Goal: Task Accomplishment & Management: Manage account settings

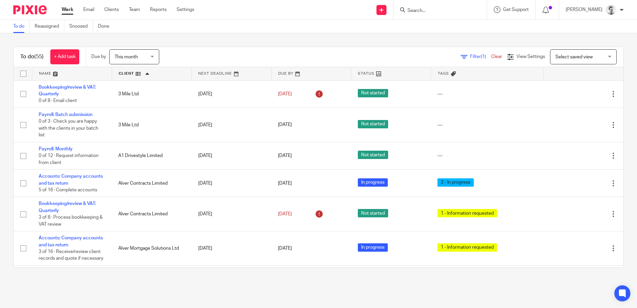
click at [443, 10] on input "Search" at bounding box center [437, 11] width 60 height 6
click at [424, 10] on input "Search" at bounding box center [437, 11] width 60 height 6
click at [448, 30] on div "To do Reassigned Snoozed Done" at bounding box center [318, 26] width 637 height 13
click at [421, 11] on input "Search" at bounding box center [437, 11] width 60 height 6
click at [414, 10] on input "Search" at bounding box center [437, 11] width 60 height 6
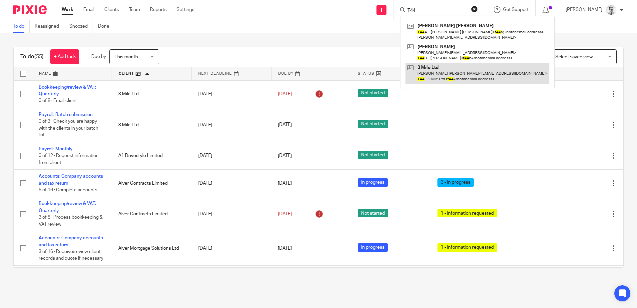
type input "T44"
click at [437, 69] on link at bounding box center [478, 73] width 144 height 21
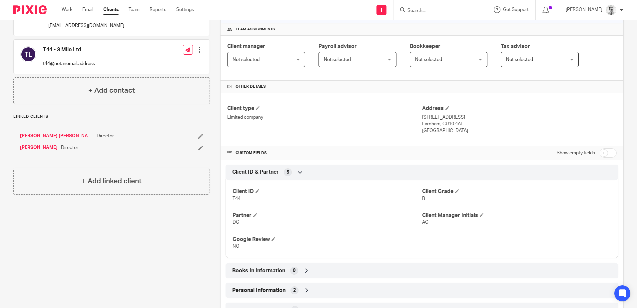
scroll to position [242, 0]
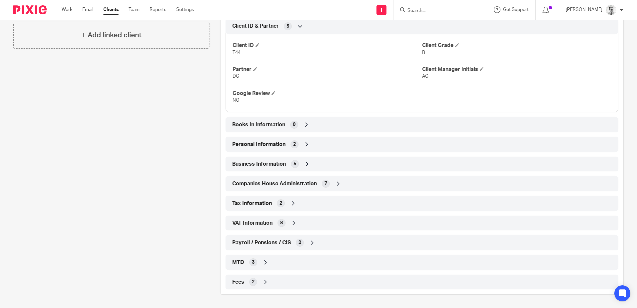
click at [288, 220] on div "VAT Information 8" at bounding box center [422, 222] width 383 height 11
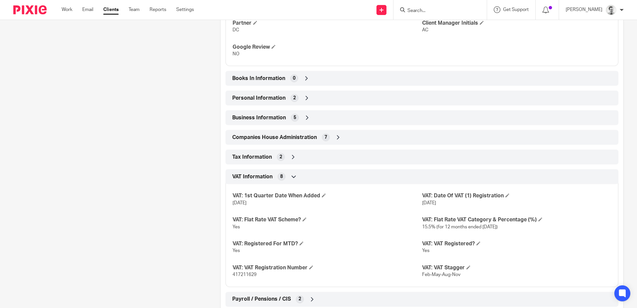
scroll to position [345, 0]
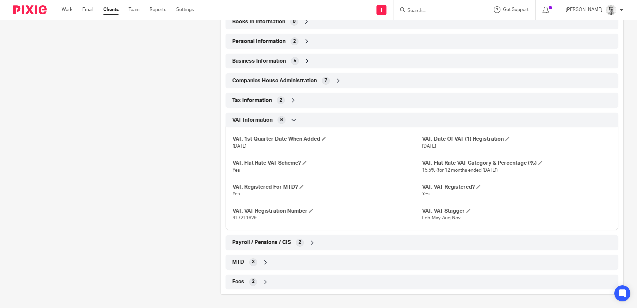
click at [237, 218] on span "417211629" at bounding box center [245, 218] width 24 height 5
copy span "417211629"
click at [273, 219] on p "417211629" at bounding box center [327, 218] width 189 height 7
click at [236, 218] on span "417211629" at bounding box center [245, 218] width 24 height 5
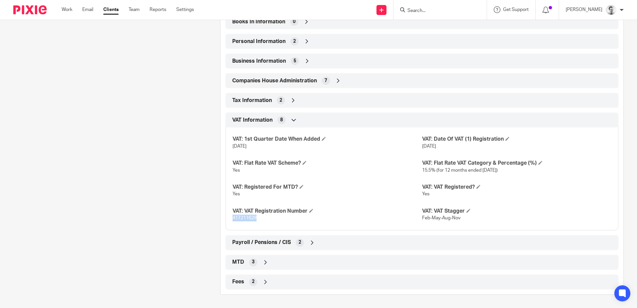
click at [236, 218] on span "417211629" at bounding box center [245, 218] width 24 height 5
drag, startPoint x: 236, startPoint y: 218, endPoint x: 296, endPoint y: 225, distance: 60.4
click at [296, 225] on div "VAT: 1st Quarter Date When Added 31 Aug 2022 VAT: Date Of VAT (1) Registration …" at bounding box center [422, 176] width 393 height 108
click at [242, 217] on span "417211629" at bounding box center [245, 218] width 24 height 5
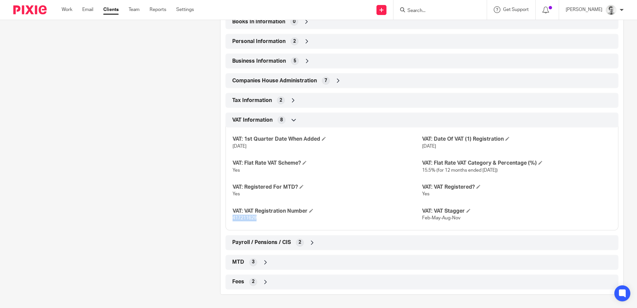
copy span "417211629"
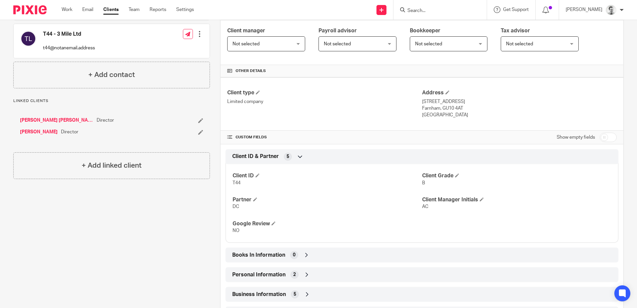
scroll to position [0, 0]
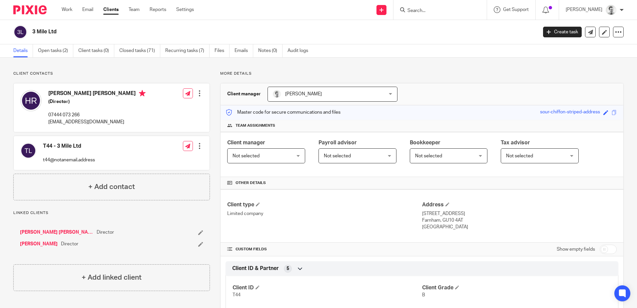
click at [428, 11] on input "Search" at bounding box center [437, 11] width 60 height 6
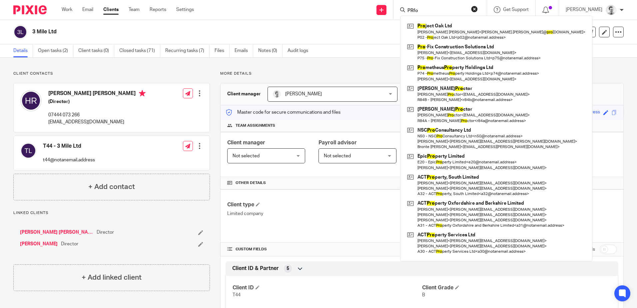
drag, startPoint x: 430, startPoint y: 11, endPoint x: 398, endPoint y: 9, distance: 32.0
click at [398, 9] on div "PRfo Pro ject Oak Ltd Oliver James Plucknett < oliver.plucknett@ pro jectoak.co…" at bounding box center [440, 10] width 93 height 20
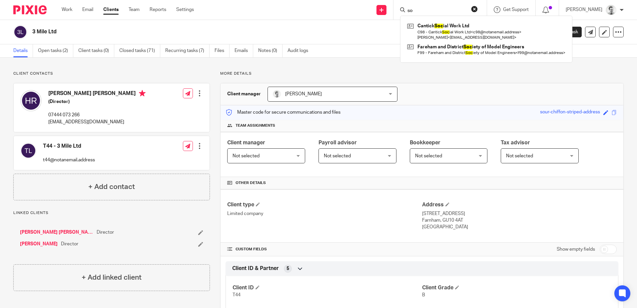
type input "s"
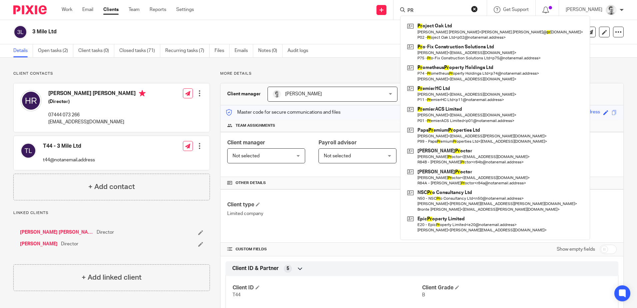
type input "P"
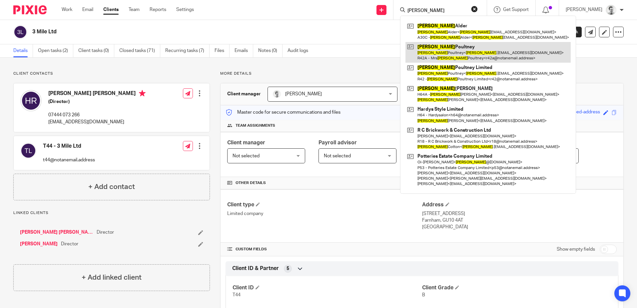
type input "Rachel"
click at [479, 51] on link at bounding box center [488, 52] width 165 height 21
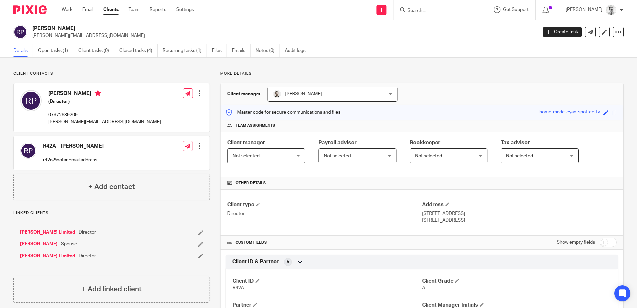
click at [425, 15] on div at bounding box center [440, 10] width 93 height 20
click at [425, 11] on input "Search" at bounding box center [437, 11] width 60 height 6
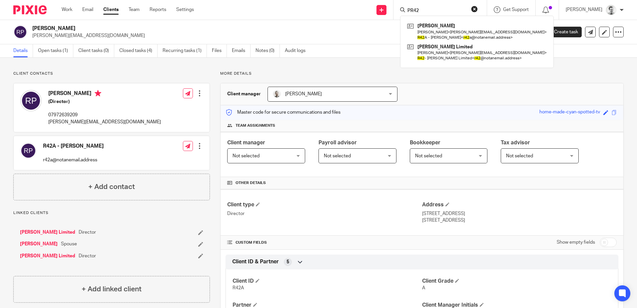
drag, startPoint x: 425, startPoint y: 11, endPoint x: 400, endPoint y: 9, distance: 25.5
click at [400, 9] on div "PR42" at bounding box center [439, 10] width 78 height 8
type input "PR42"
click at [366, 33] on p "rachel.poultney@hotmail.com" at bounding box center [282, 35] width 501 height 7
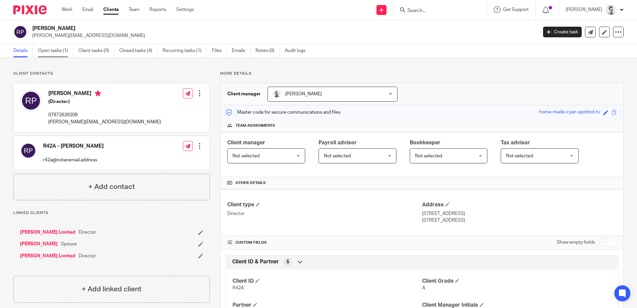
click at [49, 51] on link "Open tasks (1)" at bounding box center [55, 50] width 35 height 13
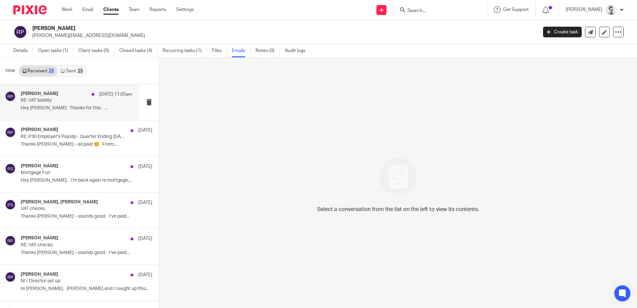
click at [57, 100] on p "RE: VAT liability" at bounding box center [65, 101] width 89 height 6
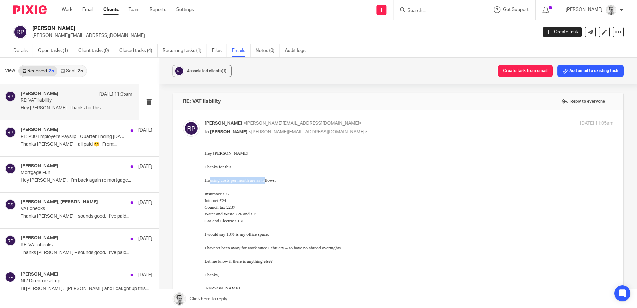
drag, startPoint x: 209, startPoint y: 177, endPoint x: 265, endPoint y: 182, distance: 56.2
click at [265, 183] on p "Housing costs per month are as follows:" at bounding box center [409, 180] width 409 height 7
drag, startPoint x: 265, startPoint y: 182, endPoint x: 279, endPoint y: 182, distance: 14.0
click at [266, 182] on span "Housing costs per month are as follows:" at bounding box center [240, 180] width 71 height 5
click at [279, 182] on p "Housing costs per month are as follows:" at bounding box center [409, 180] width 409 height 7
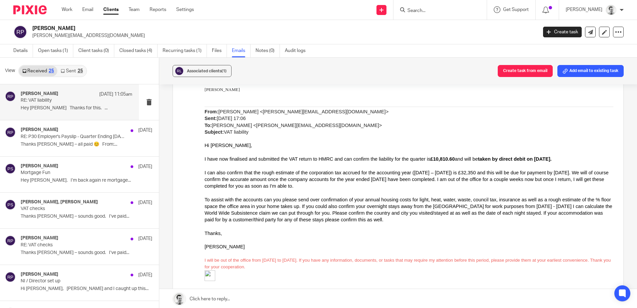
scroll to position [200, 0]
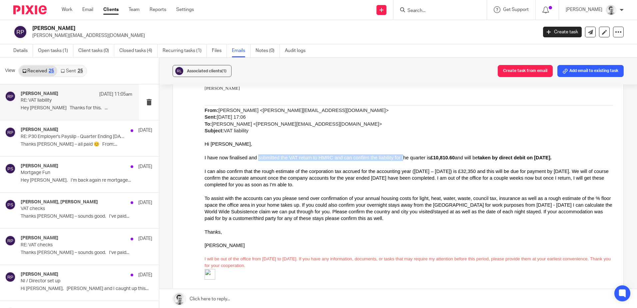
drag, startPoint x: 258, startPoint y: 159, endPoint x: 404, endPoint y: 159, distance: 146.0
click at [404, 159] on span "I have now finalised and submitted the VAT return to HMRC and can confirm the l…" at bounding box center [379, 157] width 349 height 5
drag, startPoint x: 404, startPoint y: 159, endPoint x: 436, endPoint y: 159, distance: 31.3
click at [404, 159] on span "I have now finalised and submitted the VAT return to HMRC and can confirm the l…" at bounding box center [379, 157] width 349 height 5
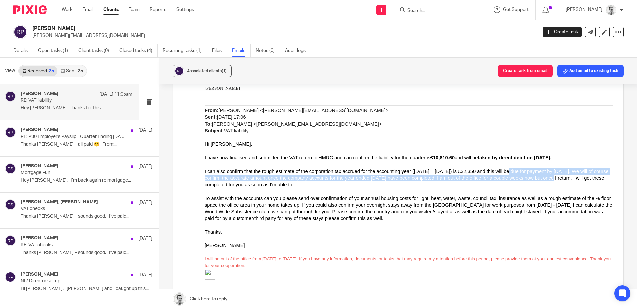
drag, startPoint x: 519, startPoint y: 171, endPoint x: 564, endPoint y: 181, distance: 46.1
click at [564, 181] on span "I can also confirm that the rough estimate of the corporation tax accrued for t…" at bounding box center [407, 178] width 404 height 19
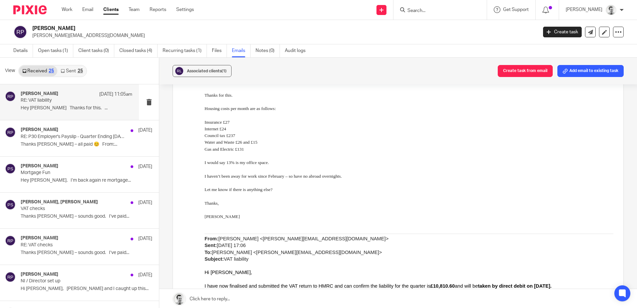
scroll to position [65, 0]
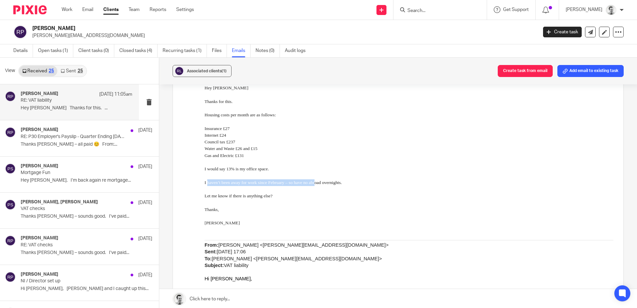
drag, startPoint x: 207, startPoint y: 181, endPoint x: 314, endPoint y: 182, distance: 107.0
click at [314, 182] on span "I haven’t been away for work since February – so have no abroad overnights." at bounding box center [273, 182] width 137 height 5
drag, startPoint x: 333, startPoint y: 182, endPoint x: 346, endPoint y: 184, distance: 13.1
click at [346, 184] on p "I haven’t been away for work since February – so have no abroad overnights." at bounding box center [409, 182] width 409 height 7
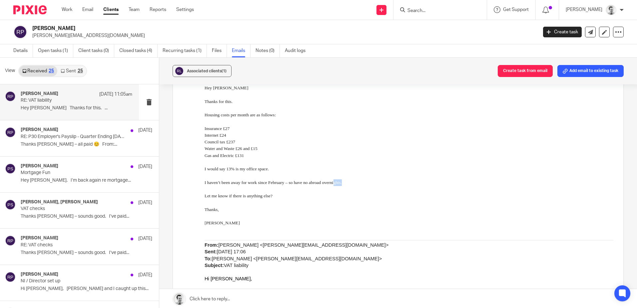
click at [346, 184] on p "I haven’t been away for work since February – so have no abroad overnights." at bounding box center [409, 182] width 409 height 7
drag, startPoint x: 208, startPoint y: 195, endPoint x: 283, endPoint y: 198, distance: 74.4
click at [283, 198] on p "Let me know if there is anything else?" at bounding box center [409, 196] width 409 height 7
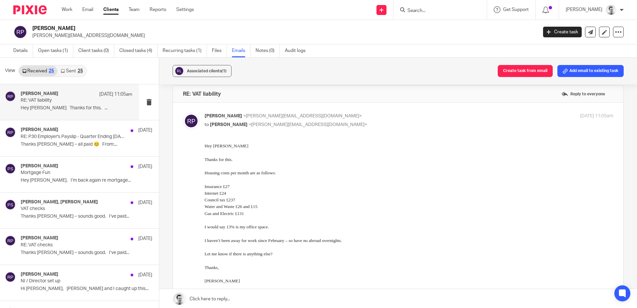
scroll to position [0, 0]
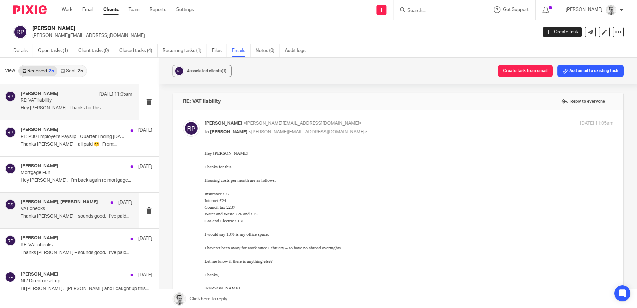
click at [57, 211] on p "VAT checks" at bounding box center [65, 209] width 89 height 6
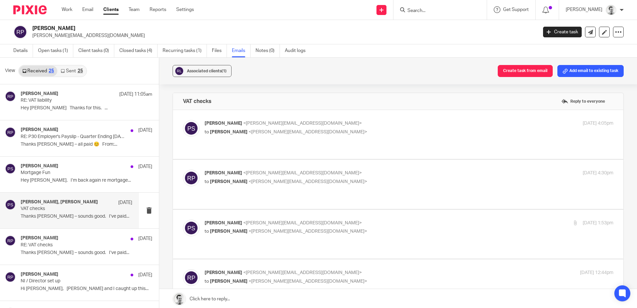
click at [360, 142] on div "Peter Sommerville <p.sommerville@woodhicks.co.uk> to rachel poultney <rachel.po…" at bounding box center [398, 134] width 431 height 29
click at [354, 132] on p "to rachel poultney <rachel.poultney@hotmail.com>" at bounding box center [341, 132] width 273 height 7
checkbox input "true"
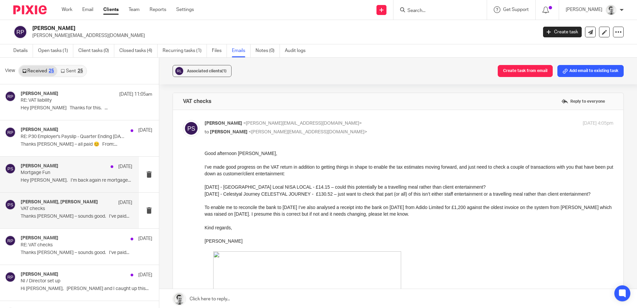
click at [60, 178] on p "Hey Pete. I’m back again re mortgage..." at bounding box center [77, 181] width 112 height 6
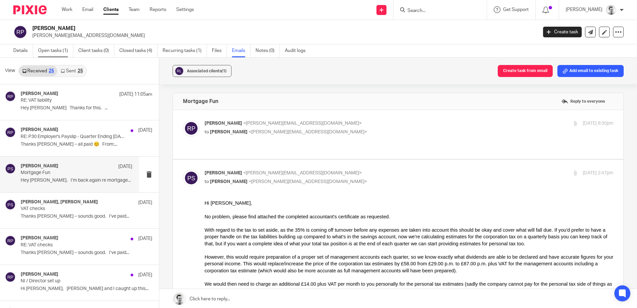
click at [45, 50] on link "Open tasks (1)" at bounding box center [55, 50] width 35 height 13
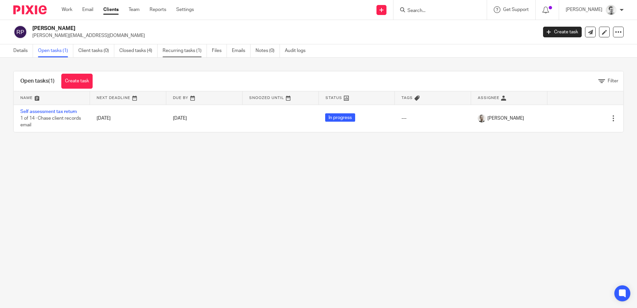
click at [179, 51] on link "Recurring tasks (1)" at bounding box center [185, 50] width 44 height 13
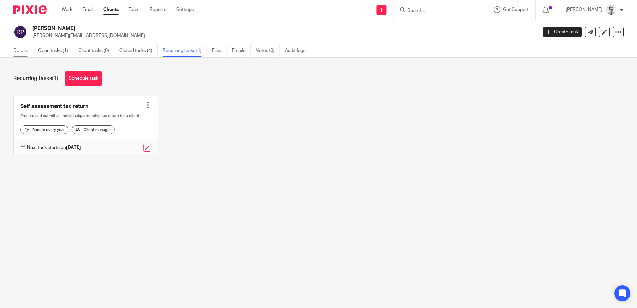
click at [15, 49] on link "Details" at bounding box center [23, 50] width 20 height 13
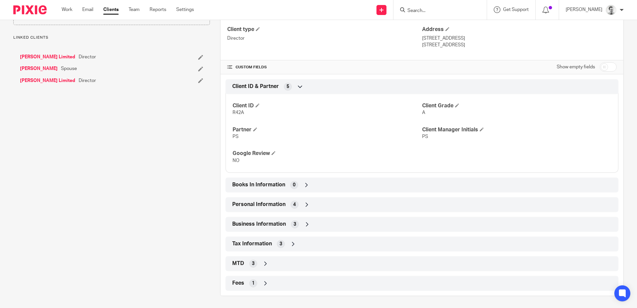
scroll to position [177, 0]
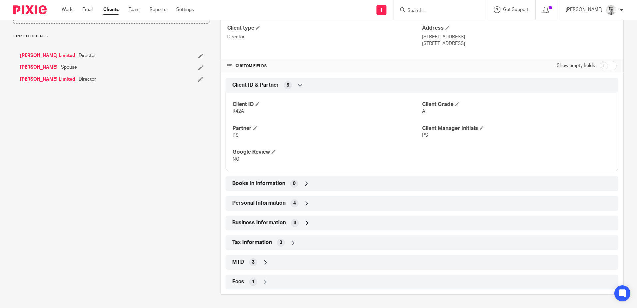
click at [315, 203] on div "Personal Information 4" at bounding box center [422, 203] width 383 height 11
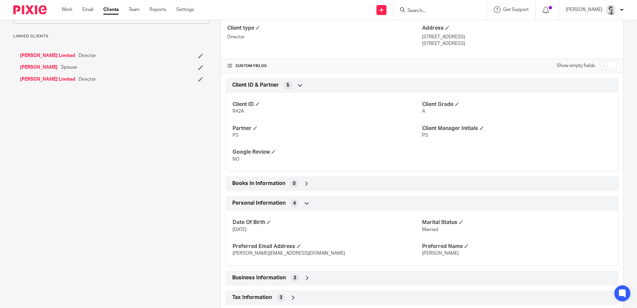
click at [313, 203] on div "Personal Information 4" at bounding box center [422, 203] width 383 height 11
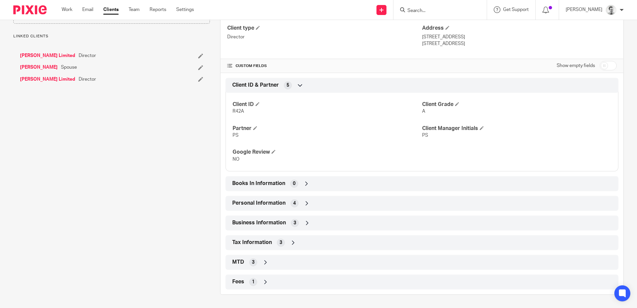
click at [313, 222] on div "Business Information 3" at bounding box center [422, 222] width 383 height 11
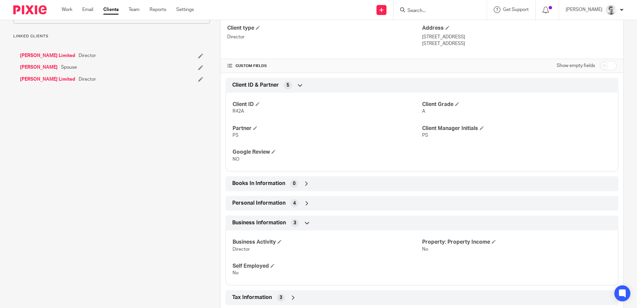
click at [318, 222] on div "Business Information 3" at bounding box center [422, 222] width 383 height 11
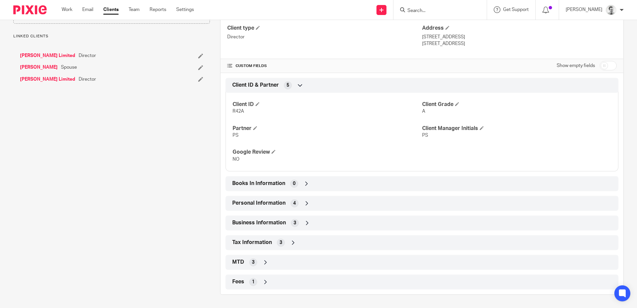
click at [303, 244] on div "Tax Information 3" at bounding box center [422, 242] width 383 height 11
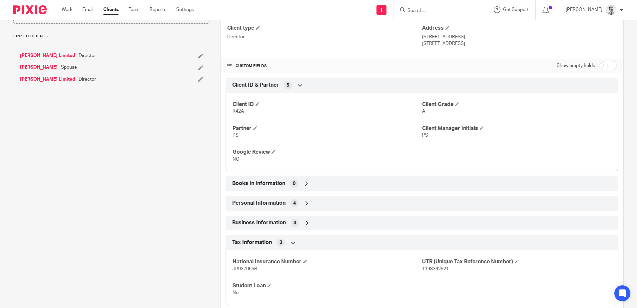
click at [298, 244] on div "Tax Information 3" at bounding box center [422, 242] width 383 height 11
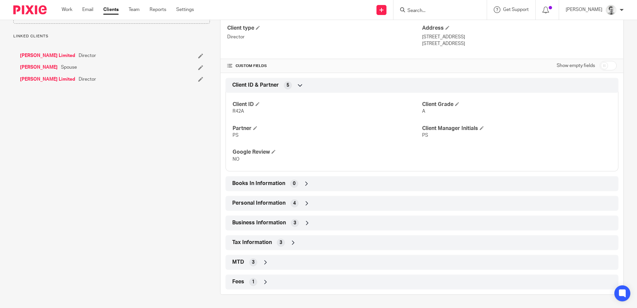
click at [283, 263] on div "MTD 3" at bounding box center [422, 262] width 383 height 11
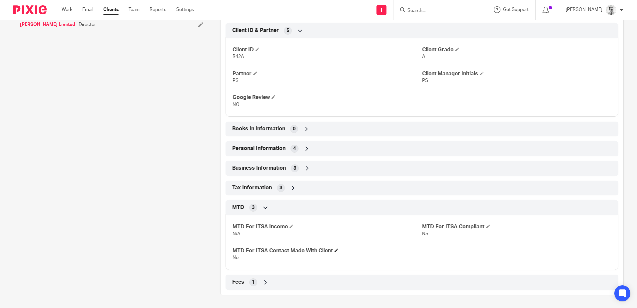
scroll to position [232, 0]
click at [280, 283] on div "Fees 1" at bounding box center [422, 281] width 383 height 11
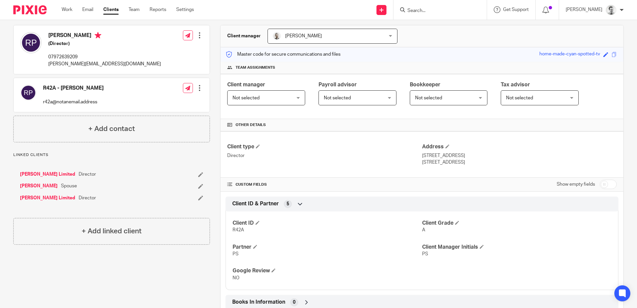
scroll to position [32, 0]
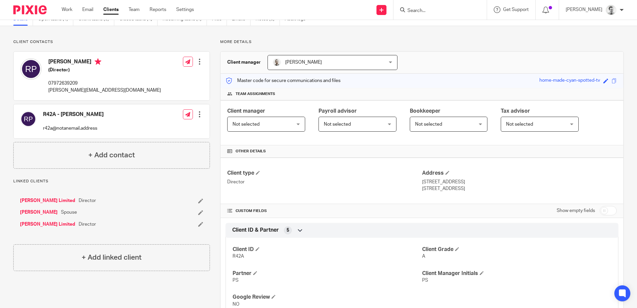
click at [58, 199] on link "[PERSON_NAME] Limited" at bounding box center [47, 200] width 55 height 7
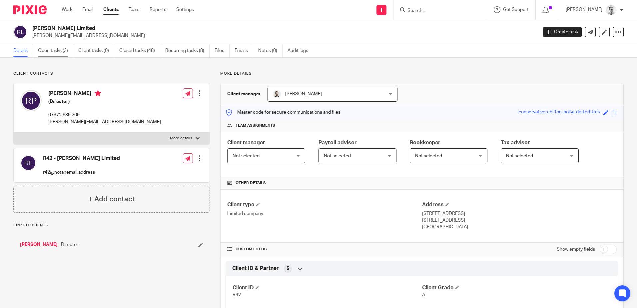
click at [52, 48] on link "Open tasks (3)" at bounding box center [55, 50] width 35 height 13
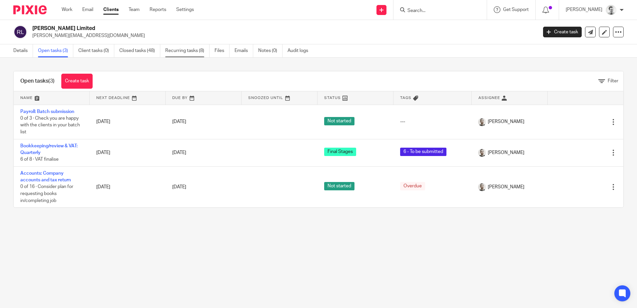
click at [179, 50] on link "Recurring tasks (8)" at bounding box center [187, 50] width 44 height 13
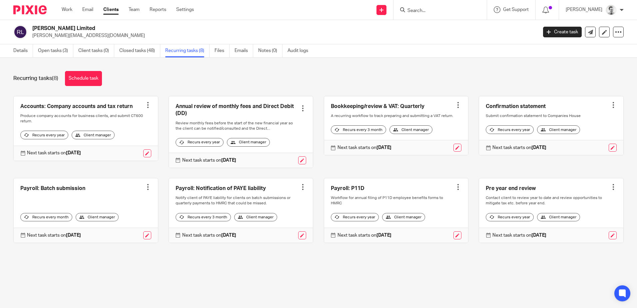
click at [427, 11] on input "Search" at bounding box center [437, 11] width 60 height 6
type input "G"
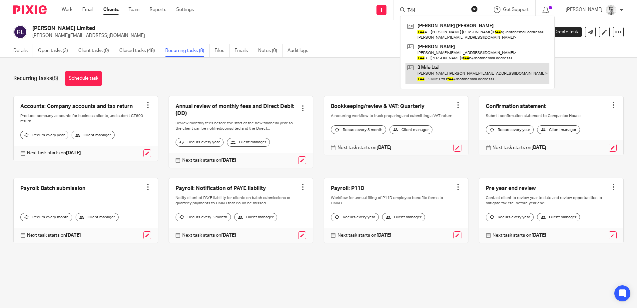
type input "T44"
click at [436, 74] on link at bounding box center [478, 73] width 144 height 21
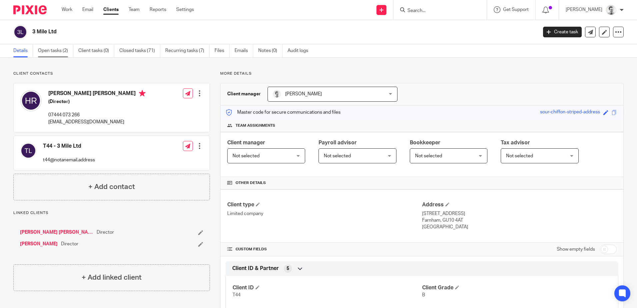
click at [50, 51] on link "Open tasks (2)" at bounding box center [55, 50] width 35 height 13
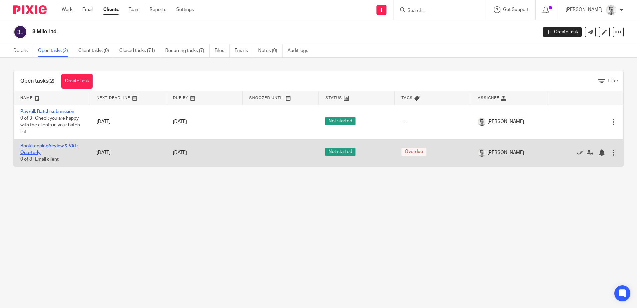
click at [41, 148] on link "Bookkeeping/review & VAT: Quarterly" at bounding box center [48, 149] width 57 height 11
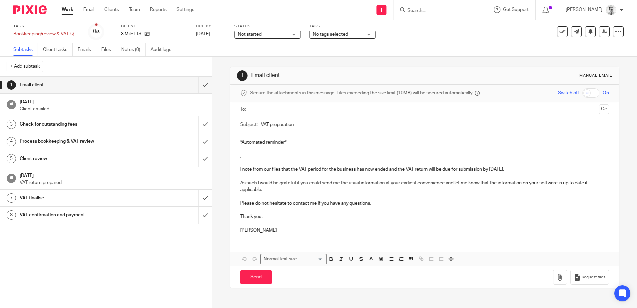
click at [256, 34] on span "Not started" at bounding box center [250, 34] width 24 height 5
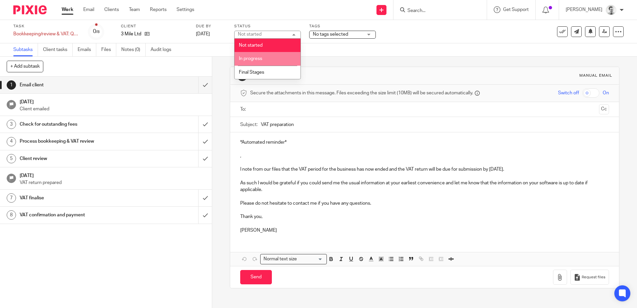
click at [259, 54] on li "In progress" at bounding box center [268, 59] width 66 height 14
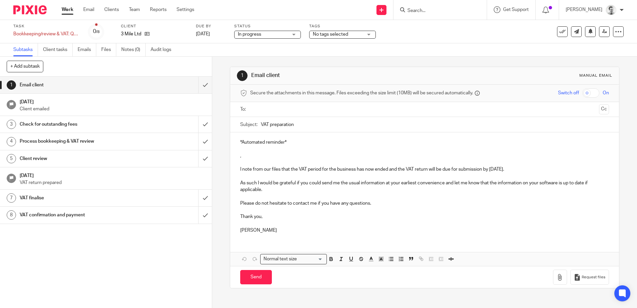
click at [255, 34] on span "In progress" at bounding box center [249, 34] width 23 height 5
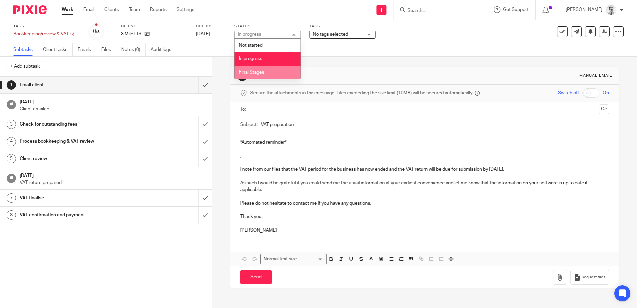
click at [256, 71] on span "Final Stages" at bounding box center [251, 72] width 25 height 5
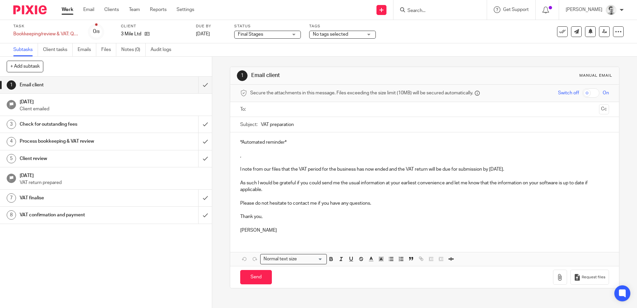
click at [331, 33] on span "No tags selected" at bounding box center [330, 34] width 35 height 5
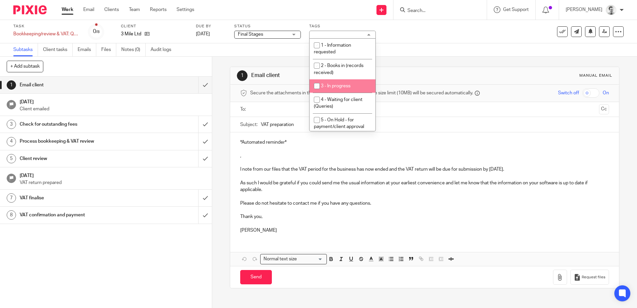
scroll to position [33, 0]
click at [316, 85] on input "checkbox" at bounding box center [317, 86] width 13 height 13
checkbox input "true"
drag, startPoint x: 173, startPoint y: 259, endPoint x: 168, endPoint y: 251, distance: 9.3
click at [173, 259] on div "1 Email client 1 Sep 2025 Client emailed 3 Check for outstanding fees 4 Process…" at bounding box center [106, 192] width 212 height 231
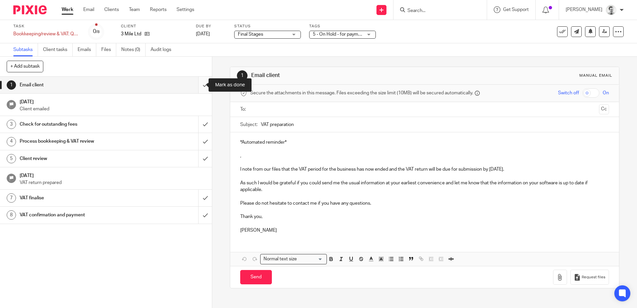
click at [197, 86] on input "submit" at bounding box center [106, 85] width 212 height 17
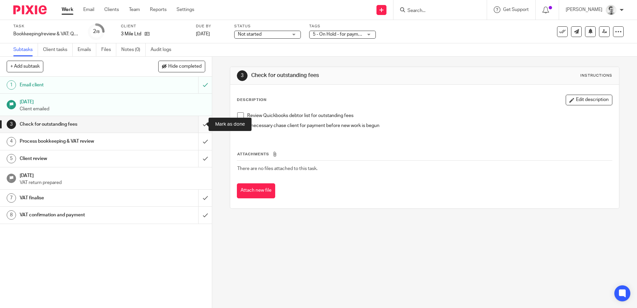
click at [197, 123] on input "submit" at bounding box center [106, 124] width 212 height 17
click at [199, 144] on input "submit" at bounding box center [106, 141] width 212 height 17
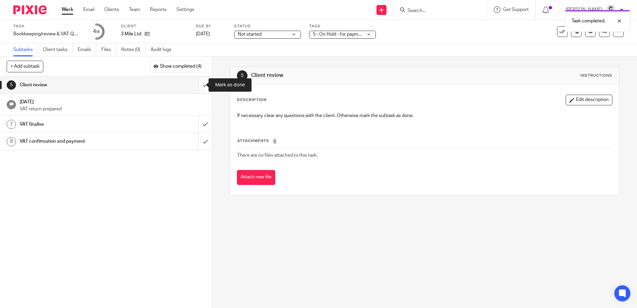
click at [197, 84] on input "submit" at bounding box center [106, 85] width 212 height 17
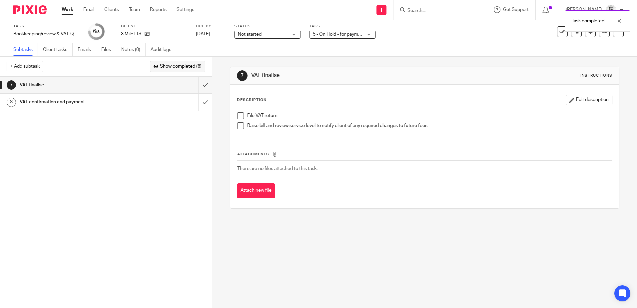
click at [186, 67] on span "Show completed (6)" at bounding box center [181, 66] width 42 height 5
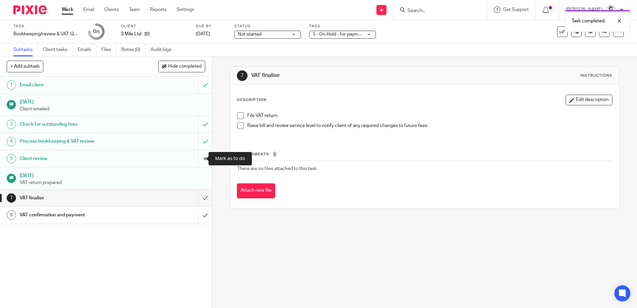
click at [197, 158] on input "submit" at bounding box center [106, 158] width 212 height 17
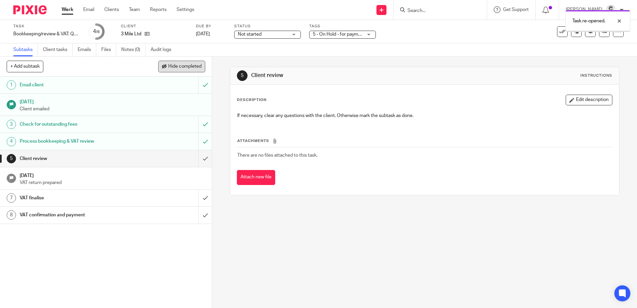
click at [178, 65] on span "Hide completed" at bounding box center [184, 66] width 33 height 5
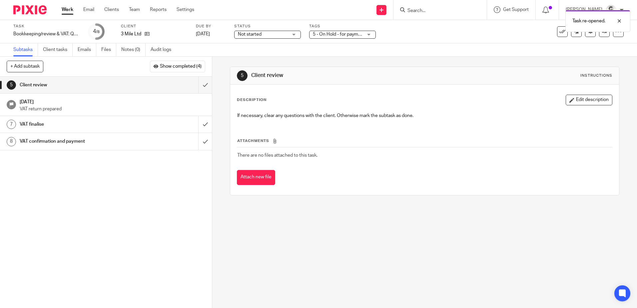
click at [65, 8] on link "Work" at bounding box center [68, 9] width 12 height 7
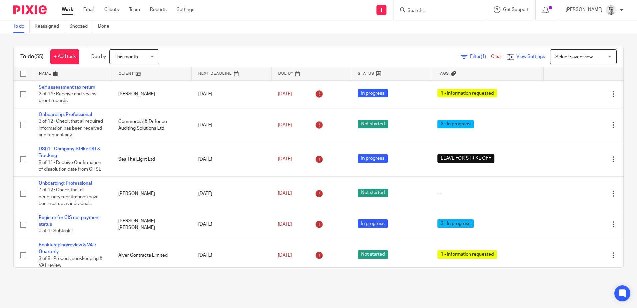
click at [524, 56] on span "View Settings" at bounding box center [531, 56] width 29 height 5
click at [568, 54] on span "Select saved view" at bounding box center [580, 57] width 49 height 14
click at [382, 53] on div "Filter (1) Clear View Settings View Settings (1) Filters Clear Save Manage save…" at bounding box center [397, 56] width 453 height 15
click at [461, 55] on icon at bounding box center [464, 57] width 7 height 7
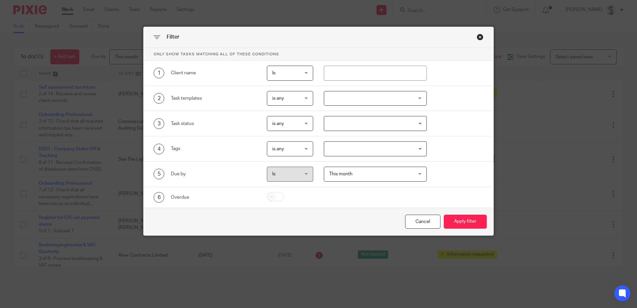
click at [368, 102] on div at bounding box center [375, 98] width 103 height 15
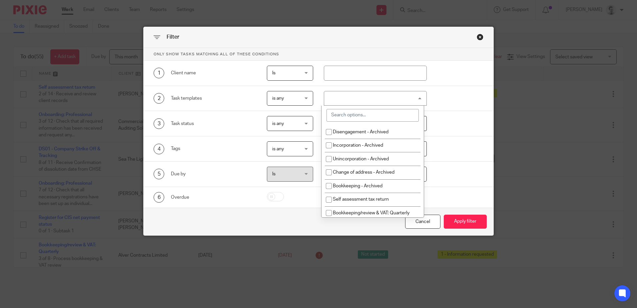
click at [374, 118] on input "search" at bounding box center [373, 115] width 92 height 13
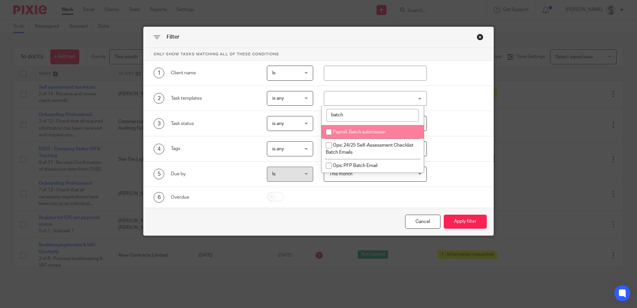
type input "batch"
click at [369, 131] on span "Payroll: Batch submission" at bounding box center [359, 132] width 53 height 5
checkbox input "true"
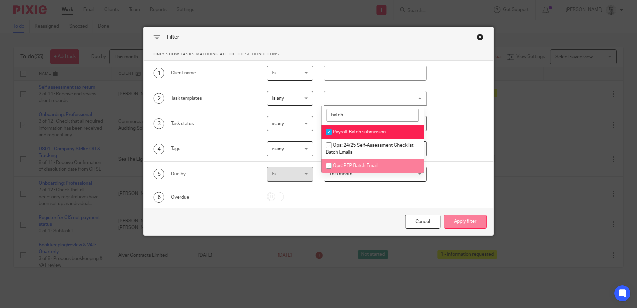
click at [464, 223] on button "Apply filter" at bounding box center [465, 222] width 43 height 14
